Goal: Communication & Community: Answer question/provide support

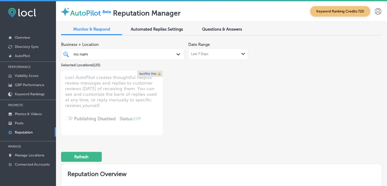
scroll to position [316, 0]
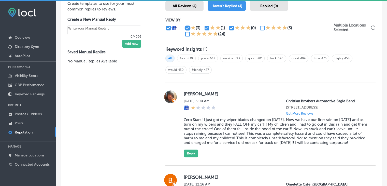
drag, startPoint x: 186, startPoint y: 27, endPoint x: 190, endPoint y: 27, distance: 4.1
click at [186, 27] on input "checkbox" at bounding box center [187, 28] width 6 height 6
checkbox input "false"
type textarea "x"
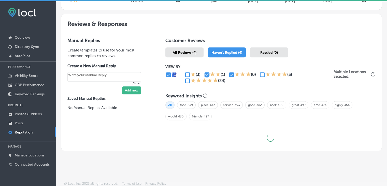
click at [204, 75] on input "checkbox" at bounding box center [207, 74] width 6 height 6
checkbox input "false"
type textarea "x"
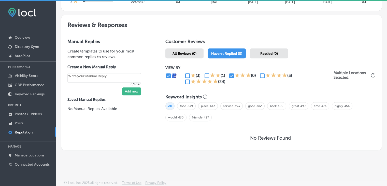
scroll to position [267, 0]
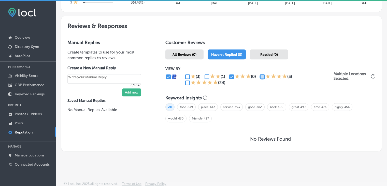
click at [259, 76] on input "checkbox" at bounding box center [262, 76] width 6 height 6
checkbox input "true"
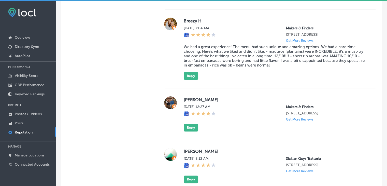
scroll to position [381, 0]
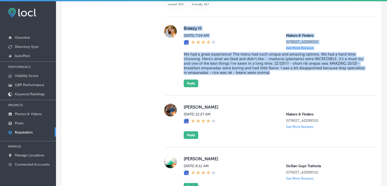
drag, startPoint x: 286, startPoint y: 61, endPoint x: 329, endPoint y: 76, distance: 46.0
click at [329, 76] on div "[PERSON_NAME][DATE] 7:04 AM Makers & Finders [STREET_ADDRESS] Get More Reviews …" at bounding box center [270, 56] width 210 height 62
copy div "[PERSON_NAME][DATE] 7:04 AM Makers & Finders [STREET_ADDRESS] Get More Reviews …"
click at [193, 81] on div "[PERSON_NAME][DATE] 7:04 AM Makers & Finders [STREET_ADDRESS] Get More Reviews …" at bounding box center [276, 56] width 184 height 62
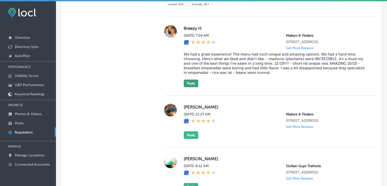
click at [193, 87] on button "Reply" at bounding box center [191, 83] width 14 height 8
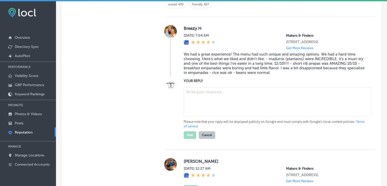
click at [199, 112] on textarea at bounding box center [278, 101] width 188 height 29
type textarea "x"
click at [212, 104] on textarea "To enrich screen reader interactions, please activate Accessibility in Grammarl…" at bounding box center [278, 101] width 188 height 29
paste textarea "We’re so glad to hear you had a great experience, [PERSON_NAME]! Thank you for …"
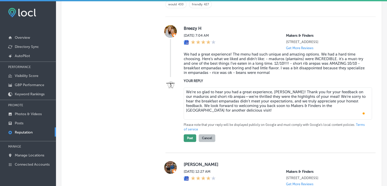
type textarea "We’re so glad to hear you had a great experience, [PERSON_NAME]! Thank you for …"
click at [188, 138] on button "Post" at bounding box center [190, 138] width 12 height 8
type textarea "x"
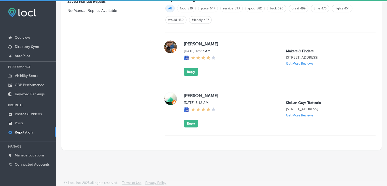
scroll to position [374, 0]
click at [190, 68] on button "Reply" at bounding box center [191, 72] width 14 height 8
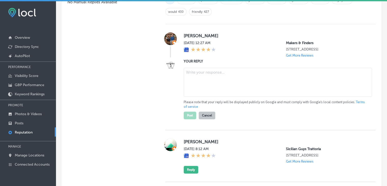
scroll to position [373, 0]
click at [201, 90] on textarea at bounding box center [278, 82] width 188 height 29
paste textarea "Thank you for the 4-star rating! We’d love to hear more about your experience n…"
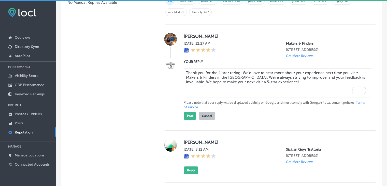
click at [239, 77] on textarea "Thank you for the 4-star rating! We’d love to hear more about your experience n…" at bounding box center [278, 82] width 188 height 29
type textarea "Thank you for the 4-star rating, [PERSON_NAME]! We’d love to hear more about yo…"
click at [189, 120] on button "Post" at bounding box center [190, 116] width 12 height 8
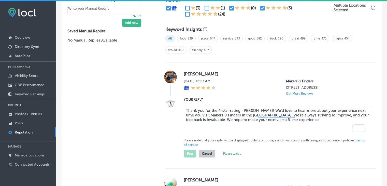
scroll to position [297, 0]
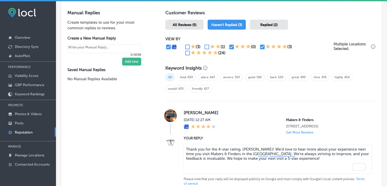
type textarea "x"
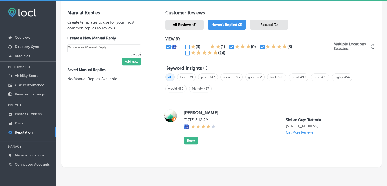
click at [259, 46] on input "checkbox" at bounding box center [262, 47] width 6 height 6
checkbox input "false"
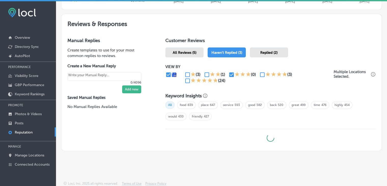
type textarea "x"
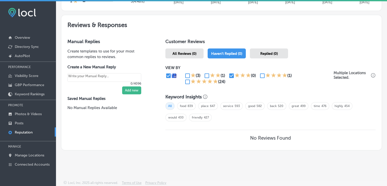
scroll to position [267, 0]
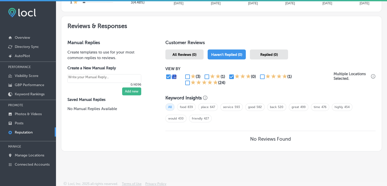
click at [184, 83] on input "checkbox" at bounding box center [187, 83] width 6 height 6
checkbox input "true"
type textarea "x"
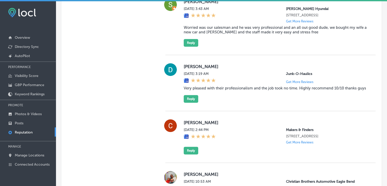
scroll to position [445, 0]
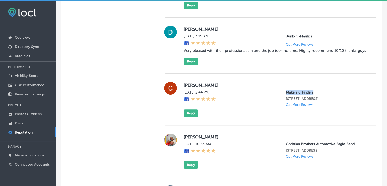
drag, startPoint x: 281, startPoint y: 98, endPoint x: 315, endPoint y: 99, distance: 33.3
click at [315, 99] on div "[DATE] 2:44 PM Makers & Finders [STREET_ADDRESS] Get More Reviews" at bounding box center [276, 98] width 184 height 17
copy p "Makers & Finders"
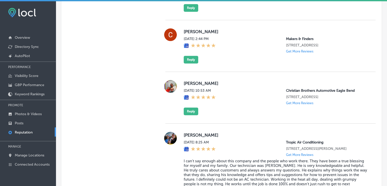
scroll to position [1001, 0]
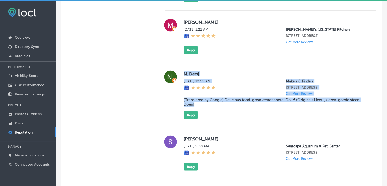
drag, startPoint x: 183, startPoint y: 85, endPoint x: 231, endPoint y: 126, distance: 63.3
click at [231, 119] on div "N. Dersj [DATE] 12:59 AM Makers & Finders [STREET_ADDRESS] Get More Reviews (Tr…" at bounding box center [276, 94] width 184 height 48
copy div "N. Dersj [DATE] 12:59 AM Makers & Finders [STREET_ADDRESS] Get More Reviews (Tr…"
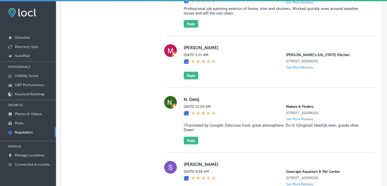
scroll to position [448, 0]
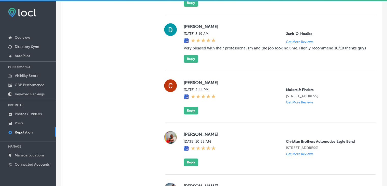
click at [184, 114] on div "[PERSON_NAME][DATE] 2:44 PM Makers & Finders [STREET_ADDRESS] Get More Reviews …" at bounding box center [276, 96] width 184 height 35
click at [190, 123] on div "[PERSON_NAME][DATE] 2:44 PM Makers & Finders [STREET_ADDRESS] Get More Reviews …" at bounding box center [270, 97] width 210 height 52
click at [192, 114] on div "[PERSON_NAME][DATE] 2:44 PM Makers & Finders [STREET_ADDRESS] Get More Reviews …" at bounding box center [276, 96] width 184 height 35
click at [196, 114] on button "Reply" at bounding box center [191, 111] width 14 height 8
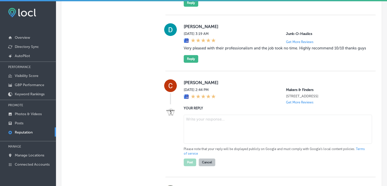
click at [196, 136] on textarea at bounding box center [278, 128] width 188 height 29
paste textarea "Thank you for the 5-star rating! We’re so glad you enjoyed your visit to Makers…"
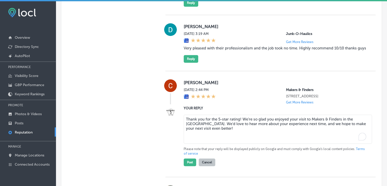
click at [235, 127] on textarea "Thank you for the 5-star rating! We’re so glad you enjoyed your visit to Makers…" at bounding box center [278, 128] width 188 height 29
click at [238, 125] on textarea "Thank you for the 5-star rating! We’re so glad you enjoyed your visit to Makers…" at bounding box center [278, 128] width 188 height 29
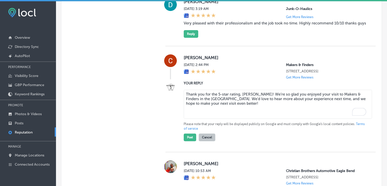
scroll to position [499, 0]
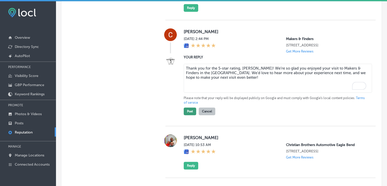
type textarea "Thank you for the 5-star rating, [PERSON_NAME]! We’re so glad you enjoyed your …"
click at [193, 115] on button "Post" at bounding box center [190, 111] width 12 height 8
type textarea "x"
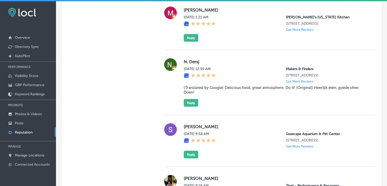
scroll to position [971, 0]
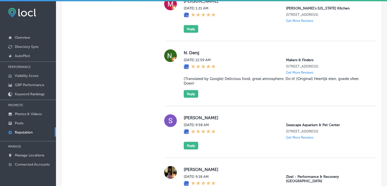
click at [185, 98] on div "N. Dersj [DATE] 12:59 AM Makers & Finders [STREET_ADDRESS] Get More Reviews (Tr…" at bounding box center [276, 73] width 184 height 48
click at [191, 106] on div "N. Dersj [DATE] 12:59 AM Makers & Finders [STREET_ADDRESS] Get More Reviews (Tr…" at bounding box center [270, 73] width 210 height 65
click at [194, 106] on div "N. Dersj [DATE] 12:59 AM Makers & Finders [STREET_ADDRESS] Get More Reviews (Tr…" at bounding box center [270, 73] width 210 height 65
click at [194, 98] on button "Reply" at bounding box center [191, 94] width 14 height 8
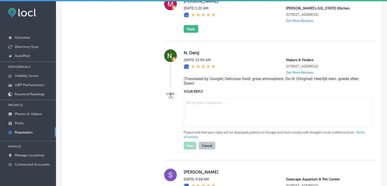
drag, startPoint x: 194, startPoint y: 111, endPoint x: 199, endPoint y: 120, distance: 10.6
click at [198, 120] on textarea at bounding box center [278, 112] width 188 height 29
paste textarea "We’re thrilled to hear that you enjoyed our delicious food and the great atmosp…"
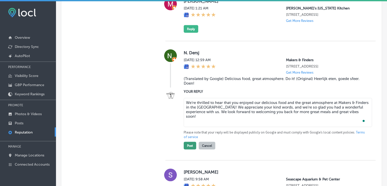
type textarea "We’re thrilled to hear that you enjoyed our delicious food and the great atmosp…"
click at [188, 149] on button "Post" at bounding box center [190, 146] width 12 height 8
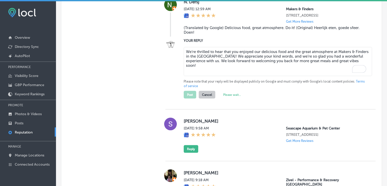
type textarea "x"
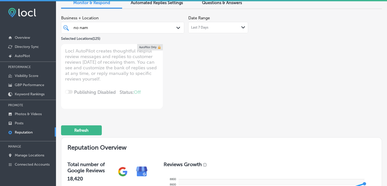
scroll to position [5, 0]
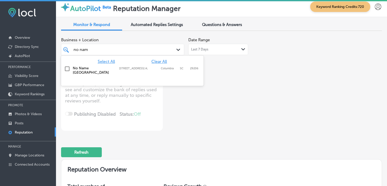
click at [97, 45] on div "no nam no nam Path Created with Sketch." at bounding box center [122, 49] width 123 height 11
type input "eagl"
click at [115, 77] on div "Select All Clear All [DEMOGRAPHIC_DATA] Brothers Automotive Eagle Bend [STREET_…" at bounding box center [132, 66] width 142 height 22
click at [126, 67] on label "[STREET_ADDRESS]" at bounding box center [138, 68] width 39 height 3
drag, startPoint x: 136, startPoint y: 50, endPoint x: 143, endPoint y: 51, distance: 6.9
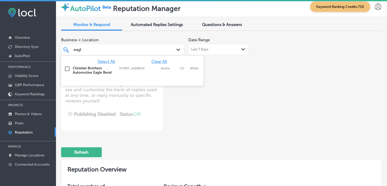
click at [136, 50] on div "eagl eagl" at bounding box center [117, 49] width 89 height 7
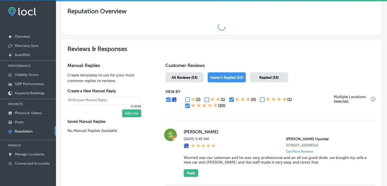
scroll to position [1, 0]
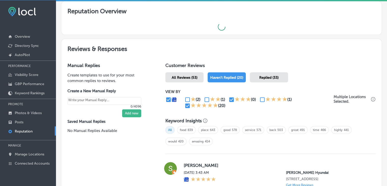
type textarea "x"
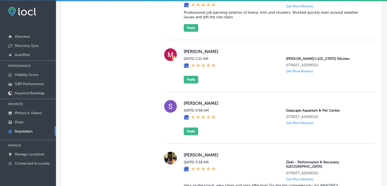
scroll to position [797, 0]
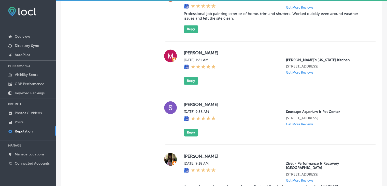
type input "eagl"
drag, startPoint x: 280, startPoint y: 68, endPoint x: 293, endPoint y: 68, distance: 13.5
click at [293, 68] on div "[DATE] 1:21 AM [PERSON_NAME]'s [US_STATE] Kitchen [STREET_ADDRESS] Get More Rev…" at bounding box center [276, 66] width 184 height 17
copy p "Popeye"
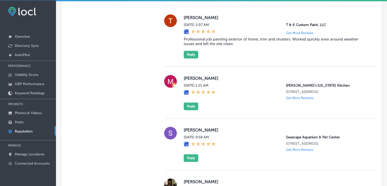
scroll to position [1587, 0]
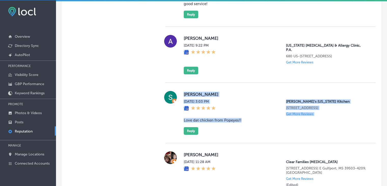
drag, startPoint x: 243, startPoint y: 111, endPoint x: 181, endPoint y: 86, distance: 67.3
click at [181, 91] on div "[PERSON_NAME][DATE] 3:03 PM [PERSON_NAME]'s [US_STATE] Kitchen [STREET_ADDRESS]…" at bounding box center [270, 113] width 210 height 44
copy div "[PERSON_NAME][DATE] 3:03 PM [PERSON_NAME]'s [US_STATE] Kitchen [STREET_ADDRESS]…"
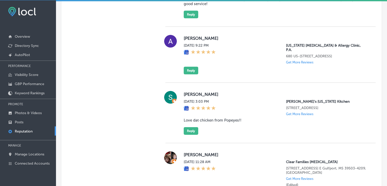
scroll to position [772, 0]
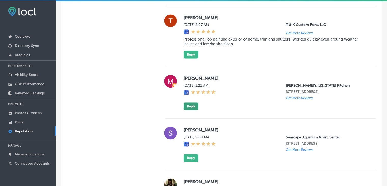
click at [184, 110] on button "Reply" at bounding box center [191, 106] width 14 height 8
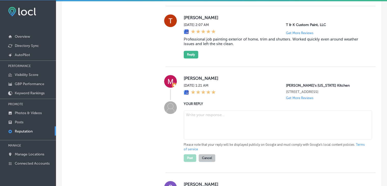
click at [188, 139] on textarea at bounding box center [278, 124] width 188 height 29
paste textarea "We truly appreciate your 5-star rating for Popeyes [US_STATE] Kitchen in [GEOGR…"
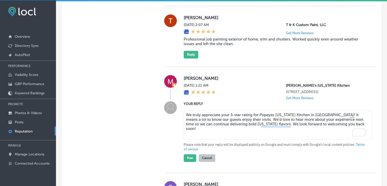
click at [261, 139] on textarea "We truly appreciate your 5-star rating for Popeyes [US_STATE] Kitchen in [GEOGR…" at bounding box center [278, 124] width 188 height 29
click at [184, 121] on textarea "We truly appreciate your 5-star rating for Popeyes [US_STATE] Kitchen in [GEOGR…" at bounding box center [278, 124] width 188 height 29
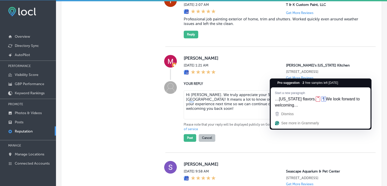
scroll to position [797, 0]
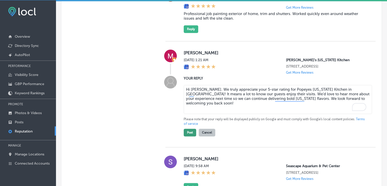
type textarea "Hi [PERSON_NAME]. We truly appreciate your 5-star rating for Popeyes [US_STATE]…"
click at [184, 136] on button "Post" at bounding box center [190, 132] width 12 height 8
type textarea "x"
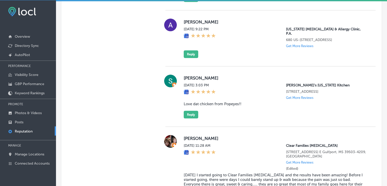
scroll to position [1560, 0]
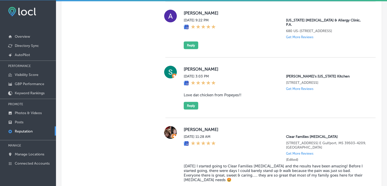
click at [194, 101] on div "[PERSON_NAME][DATE] 3:03 PM [PERSON_NAME]'s [US_STATE] Kitchen [STREET_ADDRESS]…" at bounding box center [270, 87] width 210 height 60
click at [193, 102] on button "Reply" at bounding box center [191, 106] width 14 height 8
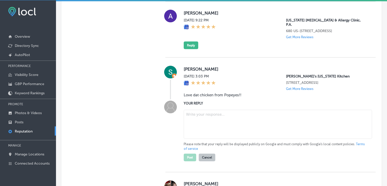
click at [196, 119] on textarea at bounding box center [278, 124] width 188 height 29
paste textarea "[PERSON_NAME], we’re so glad to hear you “love dat chicken from Popeyes!” Our t…"
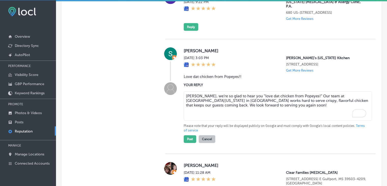
scroll to position [1586, 0]
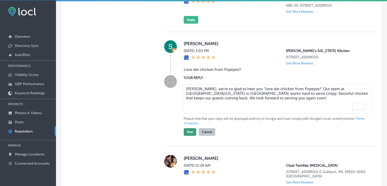
type textarea "[PERSON_NAME], we’re so glad to hear you “love dat chicken from Popeyes!” Our t…"
click at [185, 128] on button "Post" at bounding box center [190, 132] width 12 height 8
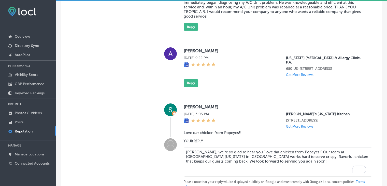
type textarea "x"
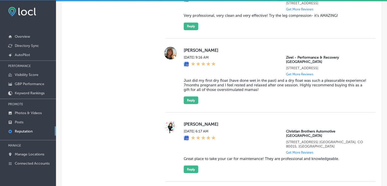
scroll to position [963, 0]
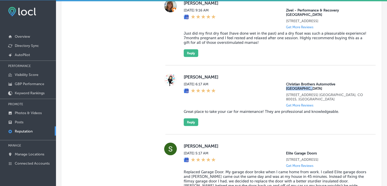
drag, startPoint x: 363, startPoint y: 94, endPoint x: 333, endPoint y: 92, distance: 30.1
click at [333, 92] on div "Christian Brothers Automotive [GEOGRAPHIC_DATA][STREET_ADDRESS] [GEOGRAPHIC_DAT…" at bounding box center [326, 94] width 81 height 25
copy p "[GEOGRAPHIC_DATA]"
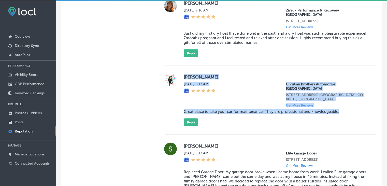
drag, startPoint x: 183, startPoint y: 86, endPoint x: 360, endPoint y: 111, distance: 179.1
click at [360, 111] on div "[PERSON_NAME][DATE] 6:17 AM Christian Brothers Automotive [GEOGRAPHIC_DATA][STR…" at bounding box center [276, 99] width 184 height 52
copy div "[PERSON_NAME][DATE] 6:17 AM Christian Brothers Automotive [GEOGRAPHIC_DATA][STR…"
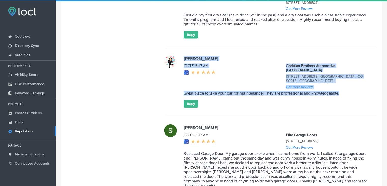
scroll to position [1014, 0]
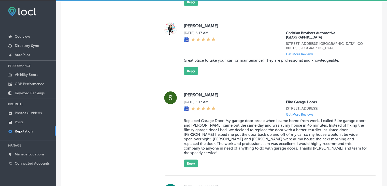
click at [196, 76] on div "[PERSON_NAME][DATE] 6:17 AM Christian Brothers Automotive [GEOGRAPHIC_DATA][STR…" at bounding box center [270, 48] width 210 height 69
click at [195, 74] on button "Reply" at bounding box center [191, 71] width 14 height 8
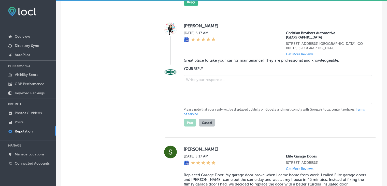
click at [204, 98] on textarea at bounding box center [278, 89] width 188 height 29
paste textarea "We’re glad to hear you found Christian Brothers Automotive South Aurora profess…"
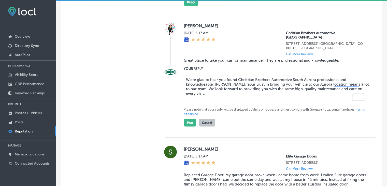
click at [273, 100] on textarea "We’re glad to hear you found Christian Brothers Automotive South Aurora profess…" at bounding box center [278, 89] width 188 height 29
drag, startPoint x: 304, startPoint y: 85, endPoint x: 331, endPoint y: 85, distance: 26.4
click at [331, 85] on textarea "We’re glad to hear you found Christian Brothers Automotive South Aurora profess…" at bounding box center [278, 89] width 188 height 29
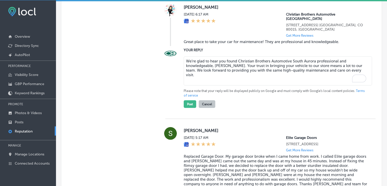
scroll to position [1039, 0]
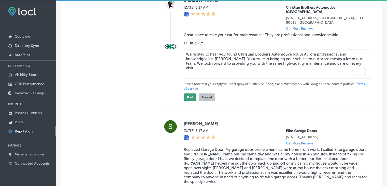
type textarea "We’re glad to hear you found Christian Brothers Automotive South Aurora profess…"
click at [192, 98] on button "Post" at bounding box center [190, 97] width 12 height 8
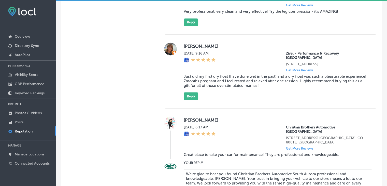
type textarea "x"
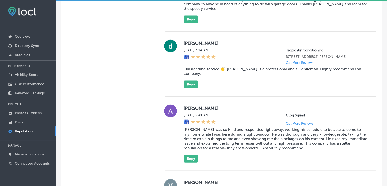
scroll to position [1162, 0]
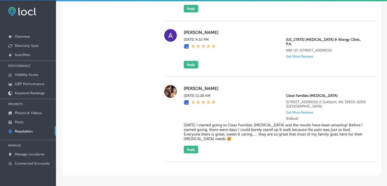
scroll to position [1472, 0]
click at [192, 64] on button "Reply" at bounding box center [191, 65] width 14 height 8
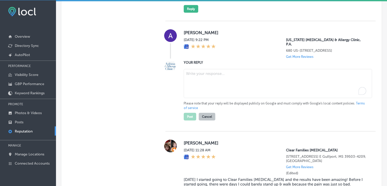
click at [199, 86] on textarea "To enrich screen reader interactions, please activate Accessibility in Grammarl…" at bounding box center [278, 83] width 188 height 29
paste textarea "We’re so glad you chose Mississippi Asthma & Allergy Clinic in Ridgeland. Your …"
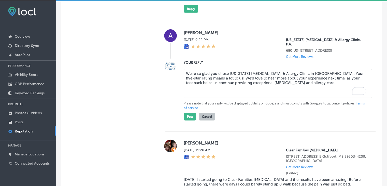
click at [312, 72] on textarea "We’re so glad you chose Mississippi Asthma & Allergy Clinic in Ridgeland. Your …" at bounding box center [278, 83] width 188 height 29
type textarea "We’re so glad you chose Mississippi Asthma & Allergy Clinic in Ridgeland, Amy! …"
click at [184, 115] on button "Post" at bounding box center [190, 117] width 12 height 8
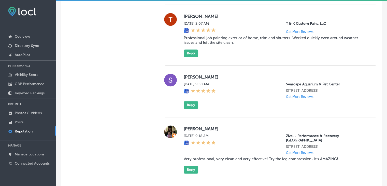
type textarea "x"
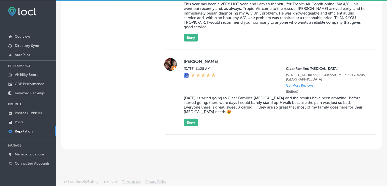
scroll to position [1448, 0]
click at [26, 118] on link "Posts" at bounding box center [28, 121] width 56 height 9
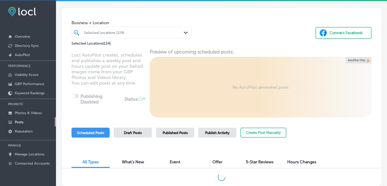
scroll to position [25, 0]
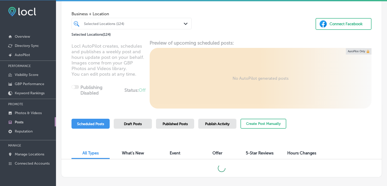
click at [207, 122] on span "Publish Activity" at bounding box center [217, 124] width 24 height 4
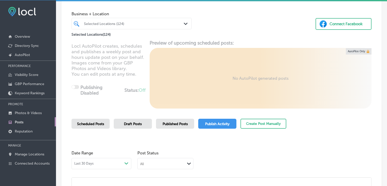
scroll to position [76, 0]
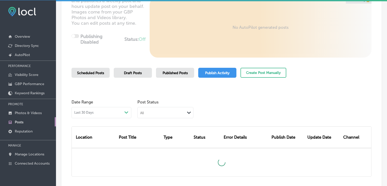
click at [185, 65] on div "Business + Location Selected Locations (124) Path Created with Sketch. Selected…" at bounding box center [221, 69] width 321 height 243
click at [184, 72] on span "Published Posts" at bounding box center [174, 73] width 25 height 4
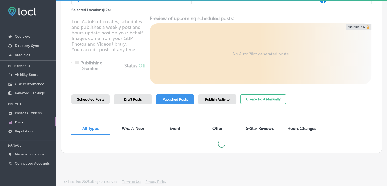
click at [213, 97] on span "Publish Activity" at bounding box center [217, 99] width 24 height 4
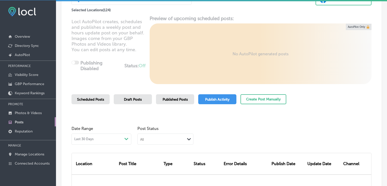
scroll to position [76, 0]
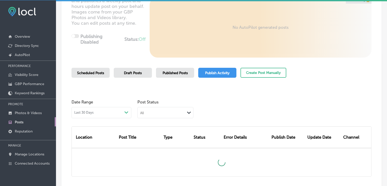
click at [175, 116] on div "All Path Created with Sketch." at bounding box center [165, 112] width 55 height 10
click at [160, 135] on div "Failed" at bounding box center [165, 137] width 55 height 7
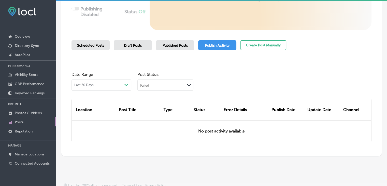
scroll to position [107, 0]
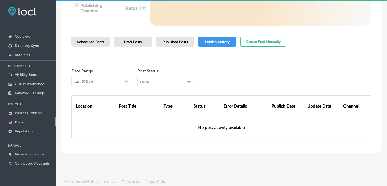
click at [157, 88] on div "Location Post Title Type Status Error Details Publish Date Update Date Channel …" at bounding box center [221, 112] width 300 height 51
click at [160, 85] on div "Failed Path Created with Sketch." at bounding box center [165, 81] width 55 height 10
click at [164, 116] on div "Rejected By Google" at bounding box center [165, 113] width 55 height 7
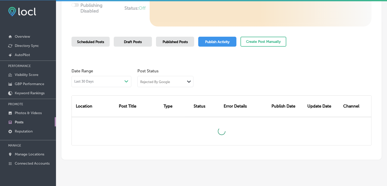
click at [162, 82] on div "Rejected By Google" at bounding box center [155, 81] width 30 height 4
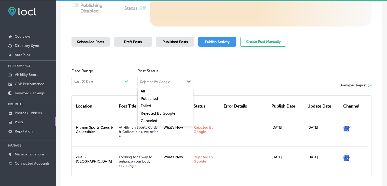
click at [178, 111] on div "Rejected By Google" at bounding box center [165, 113] width 55 height 7
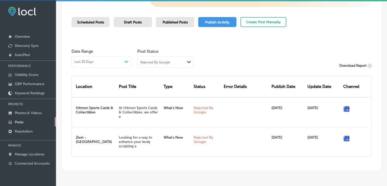
scroll to position [145, 0]
